Goal: Information Seeking & Learning: Learn about a topic

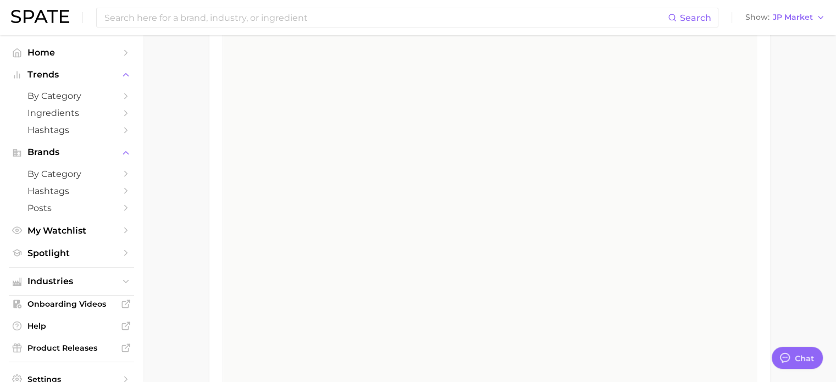
scroll to position [1429, 0]
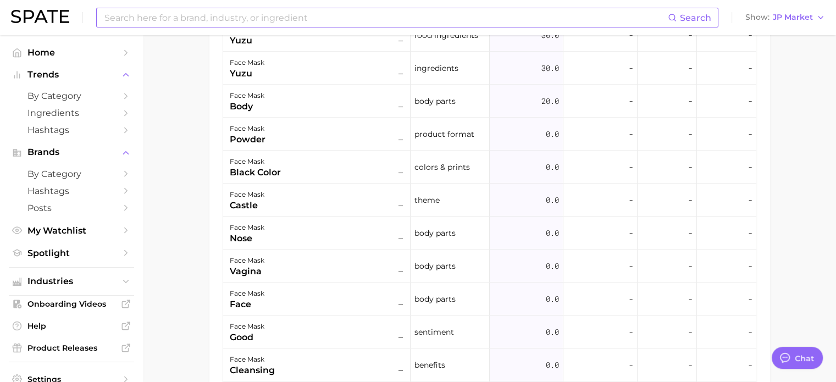
click at [275, 17] on input at bounding box center [385, 17] width 564 height 19
type input "ㄹ"
type input "F"
type input "fermentation"
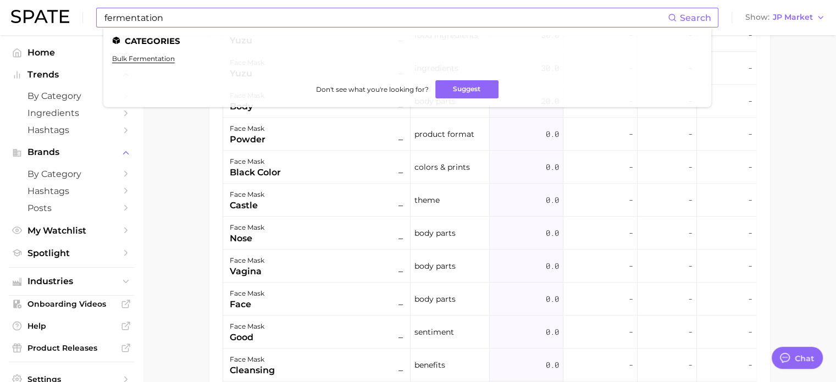
click at [699, 12] on span "Search" at bounding box center [689, 17] width 43 height 19
click at [9, 8] on header "fermentation Search Categories bulk fermentation Don't see what you're looking …" at bounding box center [418, 17] width 836 height 35
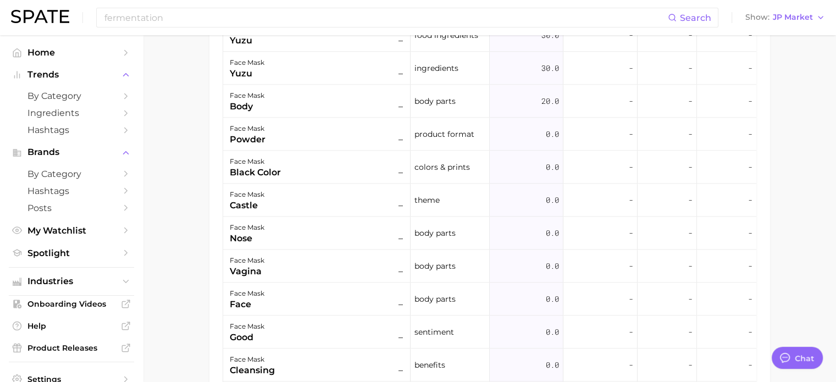
click at [32, 21] on img at bounding box center [40, 16] width 58 height 13
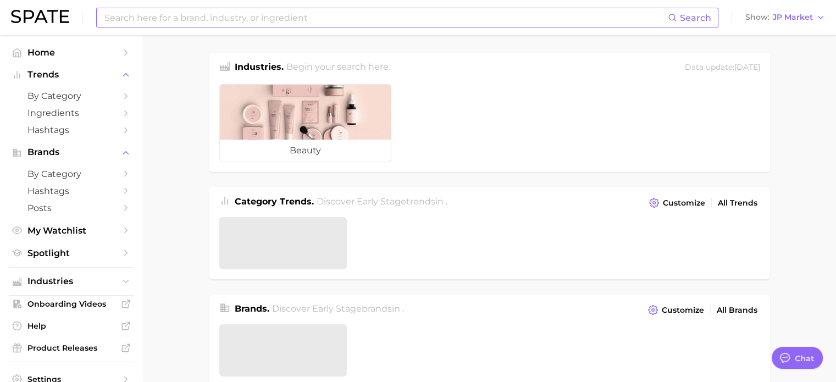
click at [235, 14] on input at bounding box center [385, 17] width 564 height 19
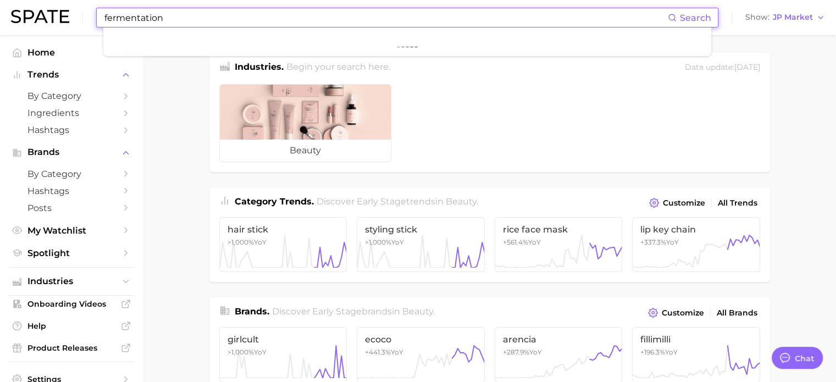
type input "fermentation"
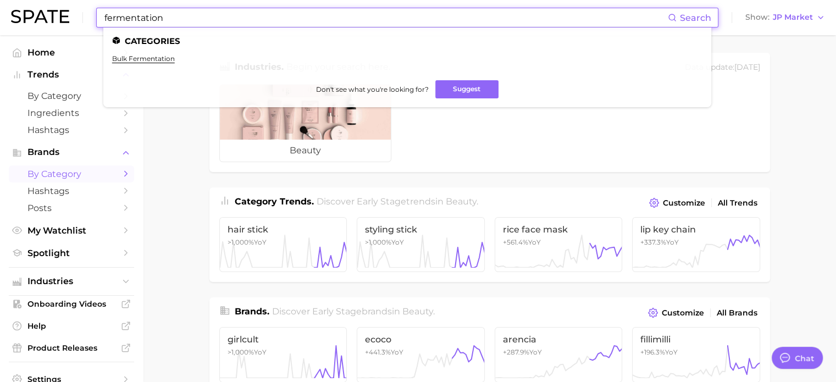
click at [82, 176] on span "by Category" at bounding box center [71, 174] width 88 height 10
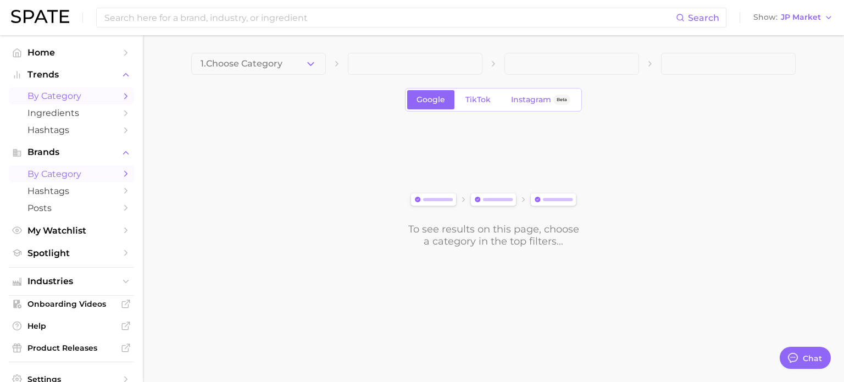
click at [62, 87] on li "by Category" at bounding box center [71, 95] width 125 height 17
click at [68, 96] on span "by Category" at bounding box center [71, 96] width 88 height 10
click at [86, 117] on span "Ingredients" at bounding box center [71, 113] width 88 height 10
drag, startPoint x: 500, startPoint y: 305, endPoint x: 493, endPoint y: 305, distance: 6.6
click at [500, 305] on body "Search Show JP Market Home Trends by Category Ingredients Hashtags Brands by Ca…" at bounding box center [422, 191] width 844 height 382
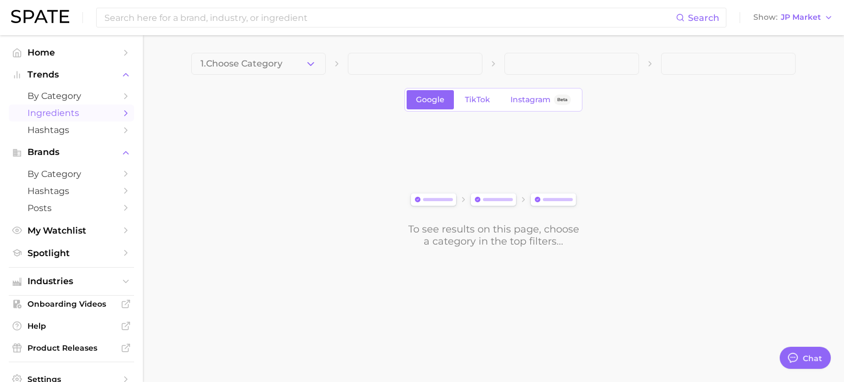
click at [121, 113] on icon "Sidebar" at bounding box center [126, 113] width 10 height 10
click at [121, 116] on icon "Sidebar" at bounding box center [126, 113] width 10 height 10
click at [67, 17] on img at bounding box center [40, 16] width 58 height 13
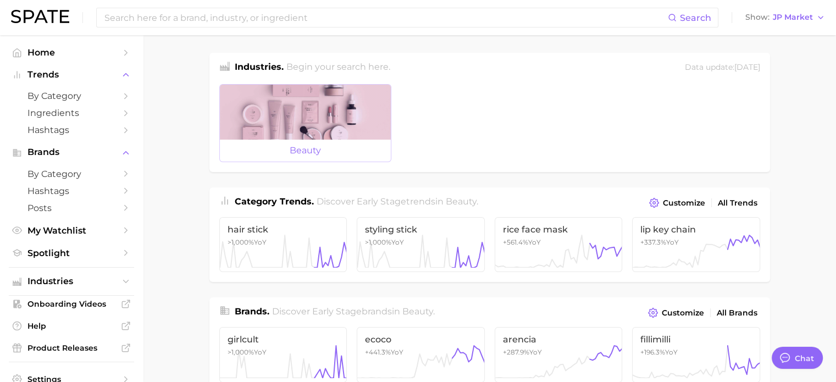
click at [300, 131] on div at bounding box center [305, 112] width 171 height 55
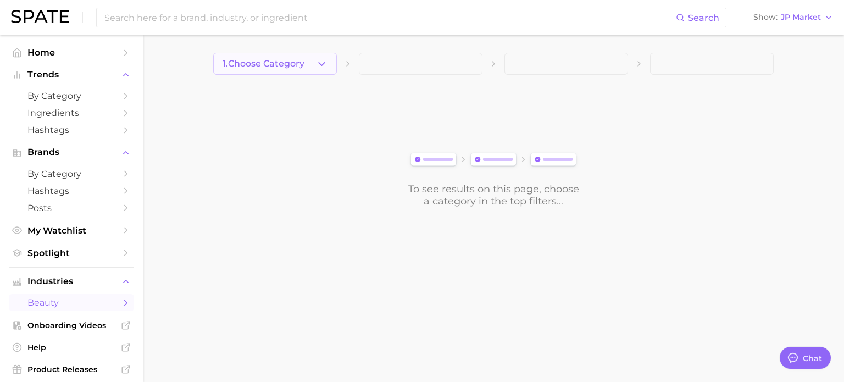
drag, startPoint x: 284, startPoint y: 49, endPoint x: 291, endPoint y: 65, distance: 17.5
click at [288, 57] on main "1. Choose Category To see results on this page, choose a category in the top fi…" at bounding box center [493, 148] width 701 height 227
click at [291, 65] on span "1. Choose Category" at bounding box center [264, 64] width 82 height 10
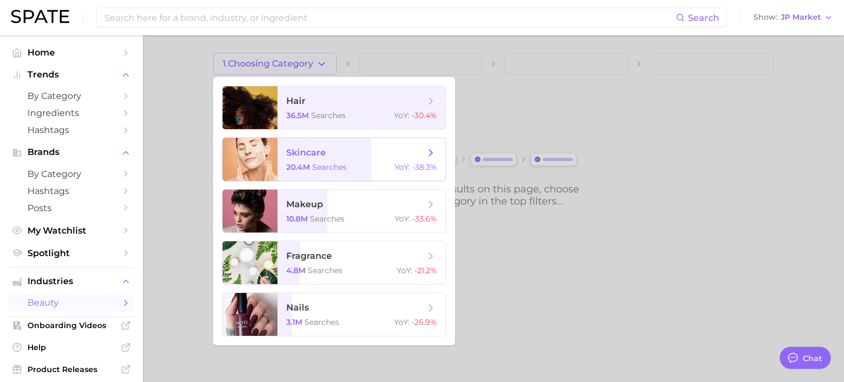
click at [331, 162] on span "skincare 20.4m searches YoY : -38.3%" at bounding box center [362, 159] width 168 height 43
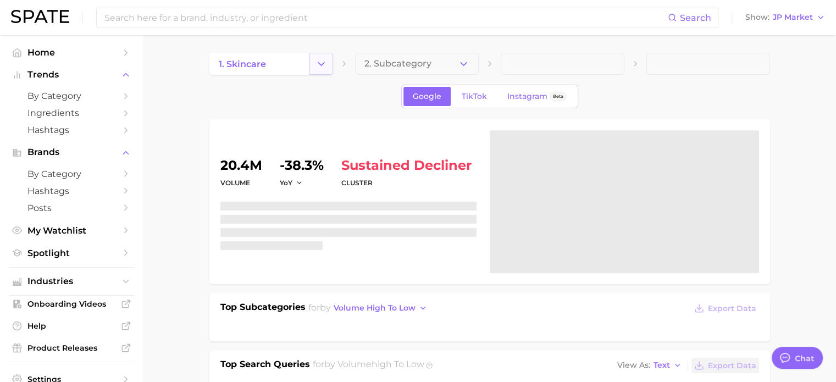
click at [323, 65] on icon "Change Category" at bounding box center [321, 64] width 12 height 12
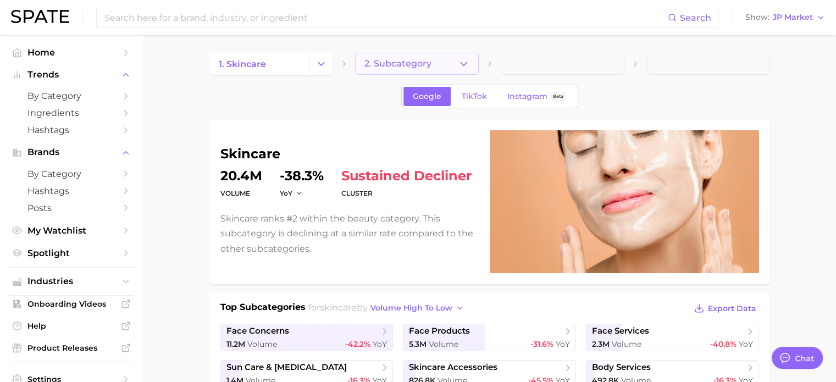
click at [445, 71] on button "2. Subcategory" at bounding box center [417, 64] width 124 height 22
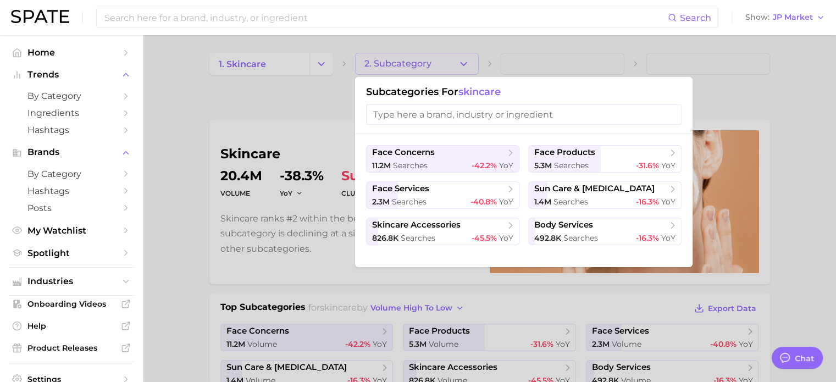
click at [301, 96] on div at bounding box center [418, 191] width 836 height 382
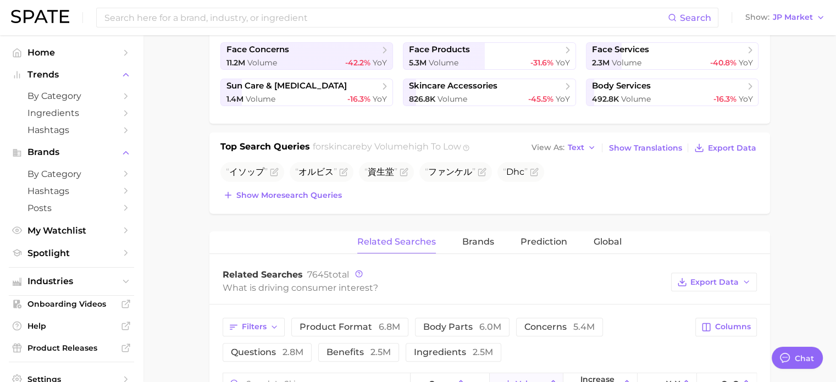
scroll to position [330, 0]
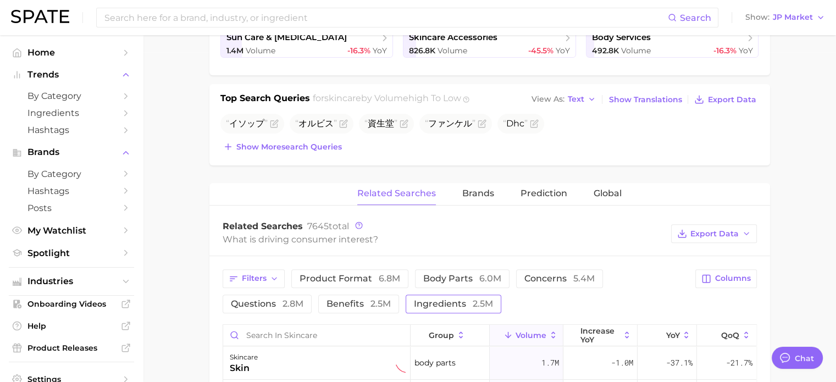
click at [436, 305] on span "ingredients 2.5m" at bounding box center [453, 303] width 79 height 10
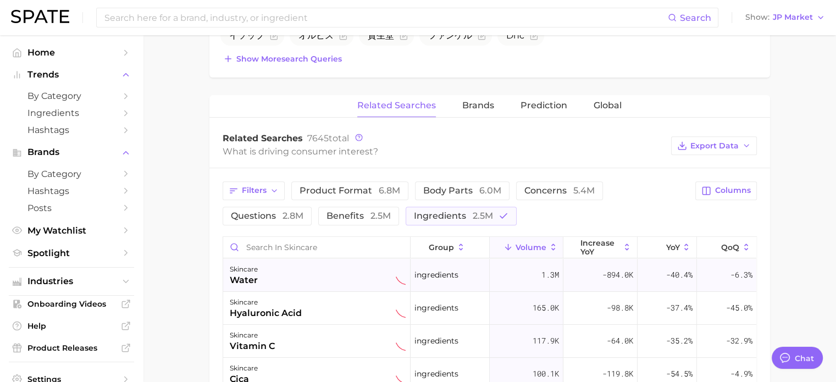
scroll to position [550, 0]
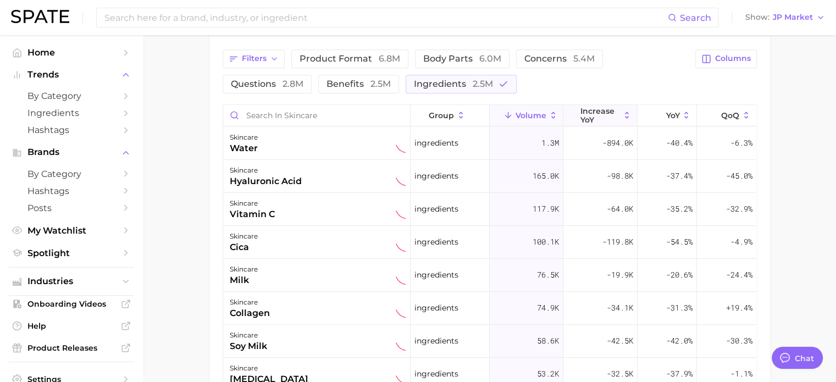
click at [622, 110] on icon at bounding box center [627, 115] width 10 height 10
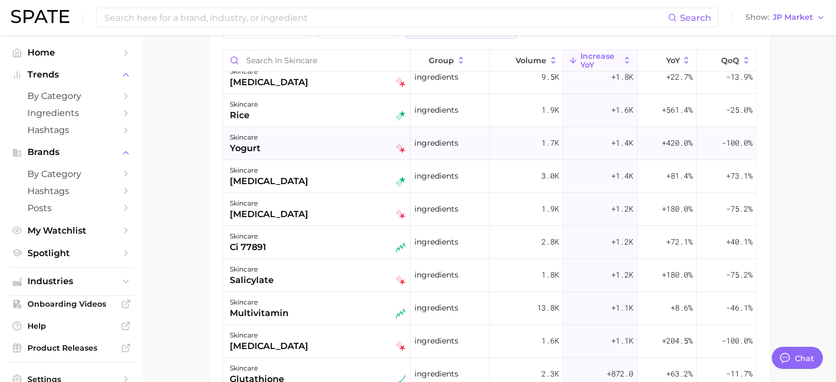
scroll to position [220, 0]
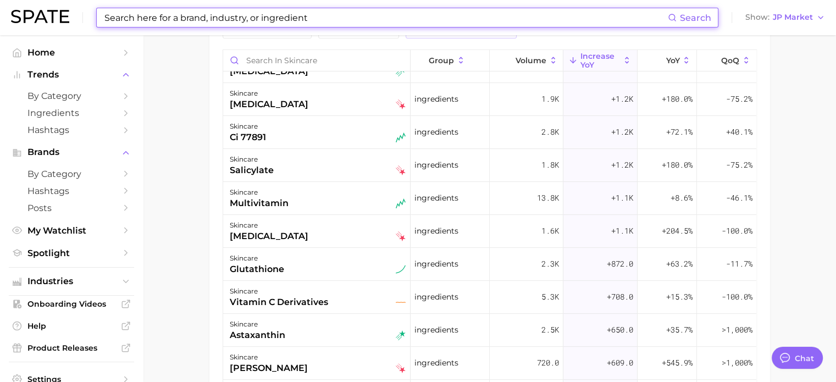
click at [192, 20] on input at bounding box center [385, 17] width 564 height 19
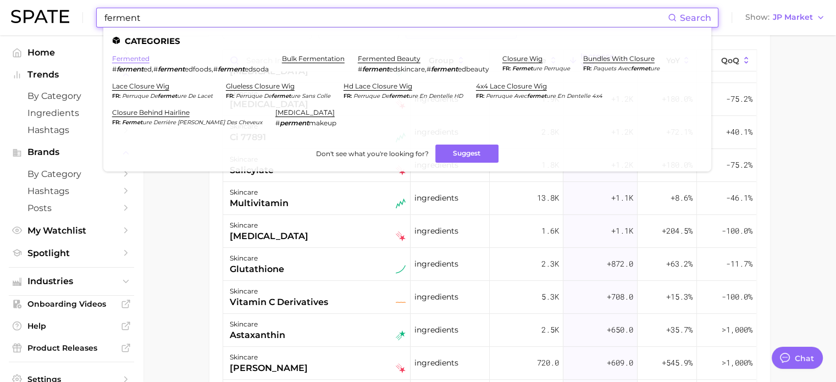
type input "ferment"
click at [131, 59] on link "fermented" at bounding box center [130, 58] width 37 height 8
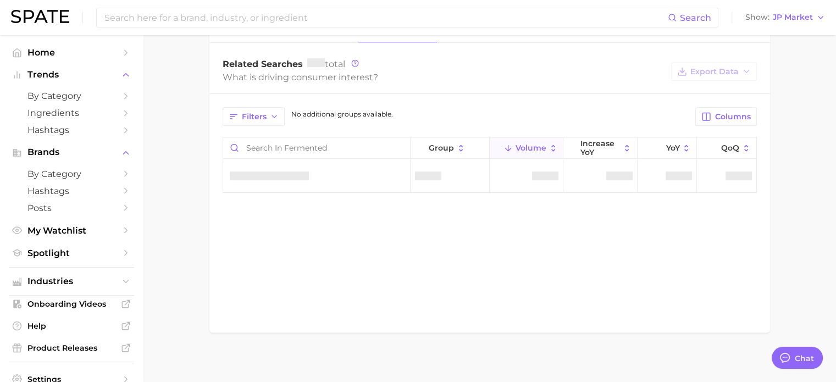
scroll to position [512, 0]
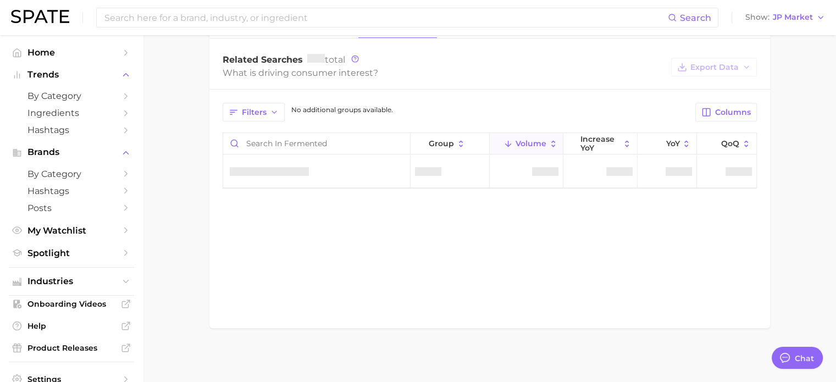
click at [487, 277] on div "Related Searches Brands Industries Global Related Searches total What is drivin…" at bounding box center [489, 172] width 561 height 312
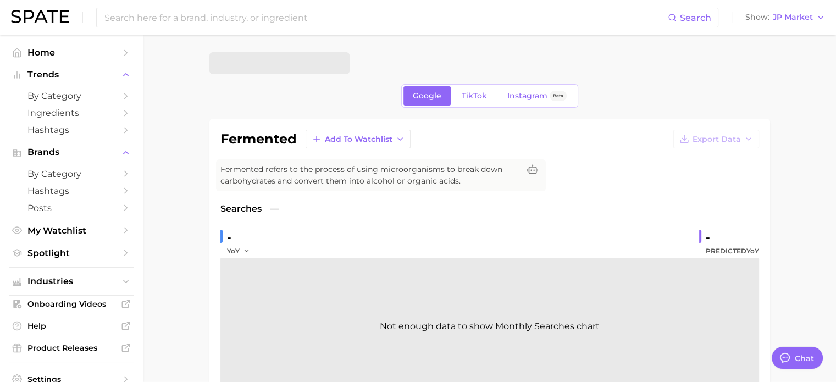
scroll to position [0, 0]
click at [481, 106] on div "Google TikTok Instagram Beta" at bounding box center [489, 97] width 177 height 24
click at [480, 99] on span "TikTok" at bounding box center [474, 96] width 25 height 9
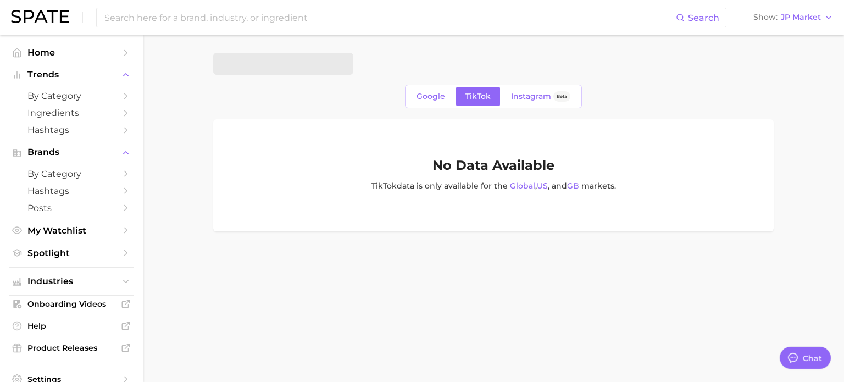
click at [412, 107] on div "Google TikTok Instagram Beta" at bounding box center [493, 97] width 177 height 24
click at [426, 99] on span "Google" at bounding box center [431, 96] width 29 height 9
